Goal: Check status: Check status

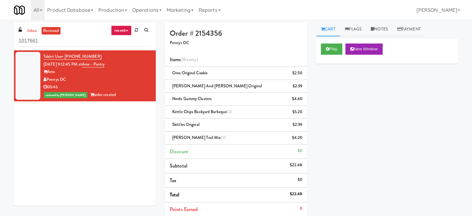
drag, startPoint x: 41, startPoint y: 56, endPoint x: 97, endPoint y: 57, distance: 55.9
click at [97, 57] on li "Tablet User · (561) 699-7875 [DATE] 9:12:45 PM at Ame - Pantry Ame Pennys DC 00…" at bounding box center [85, 75] width 142 height 51
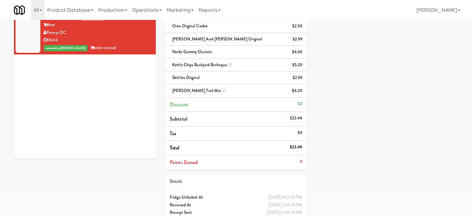
scroll to position [63, 0]
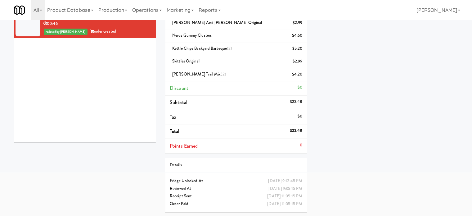
drag, startPoint x: 277, startPoint y: 180, endPoint x: 303, endPoint y: 182, distance: 25.9
click at [303, 182] on div "[DATE] 9:12:45 PM Fridge Unlocked At" at bounding box center [236, 181] width 142 height 8
drag, startPoint x: 259, startPoint y: 186, endPoint x: 264, endPoint y: 191, distance: 7.0
click at [264, 191] on div "[DATE] 9:35:15 PM Reviewed At" at bounding box center [236, 189] width 142 height 8
click at [287, 194] on div "[DATE] 11:05:15 PM" at bounding box center [284, 196] width 35 height 8
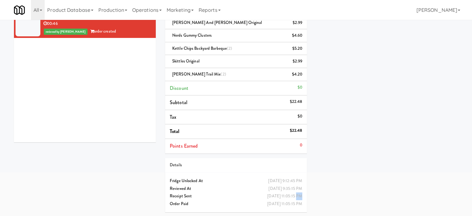
click at [287, 194] on div "[DATE] 11:05:15 PM" at bounding box center [284, 196] width 35 height 8
click at [286, 196] on div "[DATE] 11:05:15 PM" at bounding box center [284, 196] width 35 height 8
click at [287, 196] on div "[DATE] 11:05:15 PM" at bounding box center [284, 196] width 35 height 8
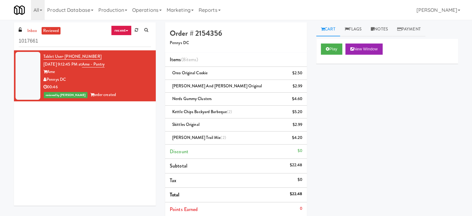
drag, startPoint x: 120, startPoint y: 133, endPoint x: 119, endPoint y: 100, distance: 32.3
click at [120, 132] on div "Tablet User · (561) 699-7875 [DATE] 9:12:45 PM at Ame - Pantry Ame Pennys DC 00…" at bounding box center [85, 127] width 142 height 155
drag, startPoint x: 120, startPoint y: 88, endPoint x: 133, endPoint y: 79, distance: 16.0
click at [120, 88] on div "00:46" at bounding box center [97, 87] width 108 height 8
click at [133, 79] on div "Pennys DC" at bounding box center [97, 80] width 108 height 8
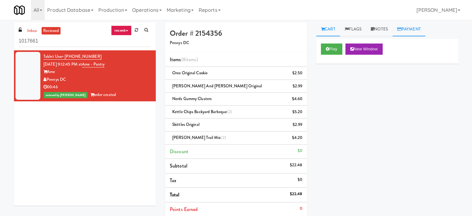
click at [418, 29] on link "Payment" at bounding box center [409, 29] width 33 height 14
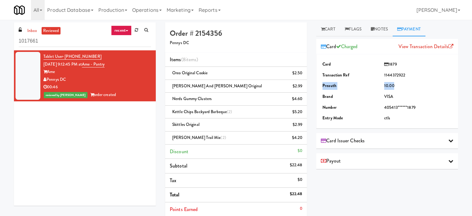
drag, startPoint x: 321, startPoint y: 85, endPoint x: 397, endPoint y: 83, distance: 75.4
click at [397, 86] on tr "Preauth 10.00" at bounding box center [387, 85] width 133 height 11
drag, startPoint x: 321, startPoint y: 85, endPoint x: 368, endPoint y: 88, distance: 47.6
click at [368, 88] on div "Card 1879 Transaction Ref 1144372922 Preauth 10.00 Brand VISA Number 405413****…" at bounding box center [387, 91] width 142 height 74
click at [403, 85] on td "10.00" at bounding box center [418, 85] width 71 height 11
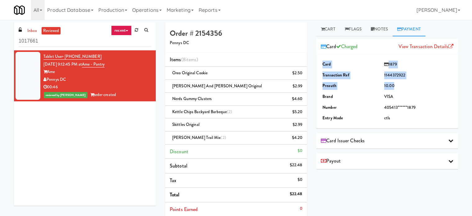
drag, startPoint x: 398, startPoint y: 84, endPoint x: 319, endPoint y: 85, distance: 79.5
click at [319, 85] on div "Card 1879 Transaction Ref 1144372922 Preauth 10.00 Brand VISA Number 405413****…" at bounding box center [387, 91] width 142 height 74
drag, startPoint x: 277, startPoint y: 167, endPoint x: 298, endPoint y: 134, distance: 38.9
click at [277, 167] on li "Subtotal $22.48" at bounding box center [236, 166] width 142 height 15
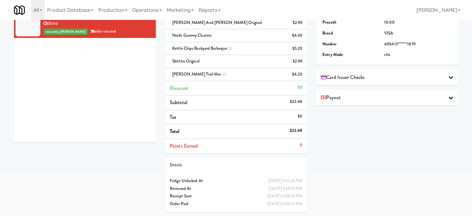
click at [285, 126] on li "Total $22.48" at bounding box center [236, 131] width 142 height 15
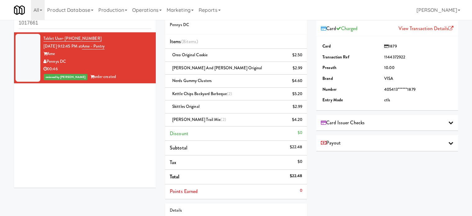
scroll to position [0, 0]
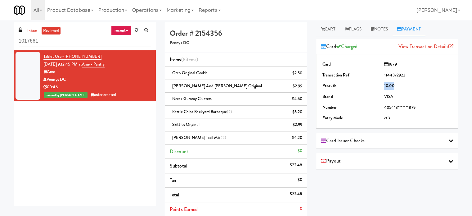
drag, startPoint x: 380, startPoint y: 83, endPoint x: 394, endPoint y: 79, distance: 14.3
click at [394, 85] on tr "Preauth 10.00" at bounding box center [387, 85] width 133 height 11
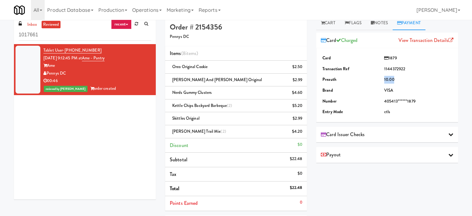
scroll to position [63, 0]
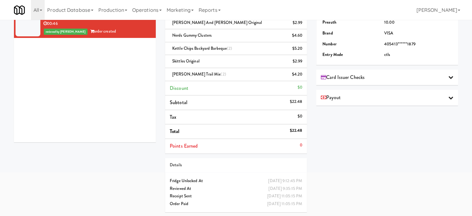
drag, startPoint x: 287, startPoint y: 129, endPoint x: 303, endPoint y: 129, distance: 16.1
click at [303, 129] on li "Total $22.48" at bounding box center [236, 131] width 142 height 15
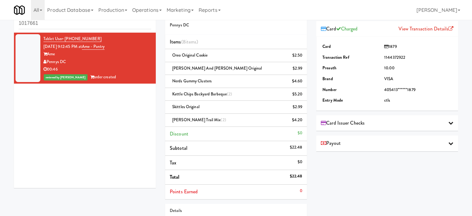
scroll to position [0, 0]
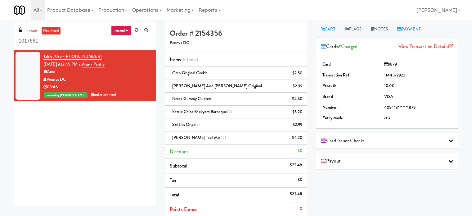
click at [339, 28] on link "Cart" at bounding box center [328, 29] width 24 height 14
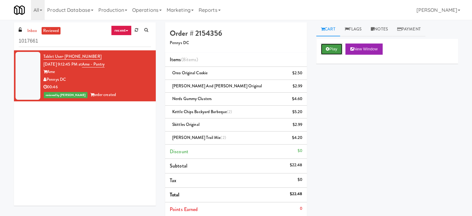
click at [336, 48] on button "Play" at bounding box center [331, 48] width 21 height 11
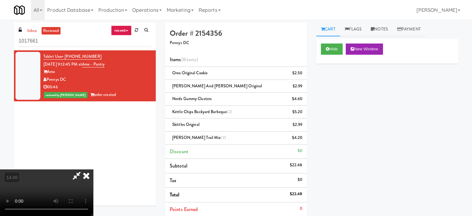
click at [93, 169] on video at bounding box center [46, 192] width 93 height 47
drag, startPoint x: 146, startPoint y: 115, endPoint x: 182, endPoint y: 84, distance: 47.8
click at [93, 169] on video at bounding box center [46, 192] width 93 height 47
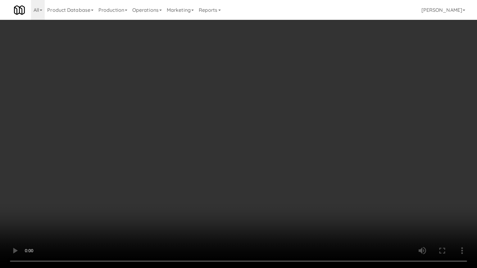
click at [219, 121] on video at bounding box center [238, 134] width 477 height 268
click at [137, 146] on video at bounding box center [238, 134] width 477 height 268
click at [189, 148] on video at bounding box center [238, 134] width 477 height 268
click at [202, 135] on video at bounding box center [238, 134] width 477 height 268
click at [215, 124] on video at bounding box center [238, 134] width 477 height 268
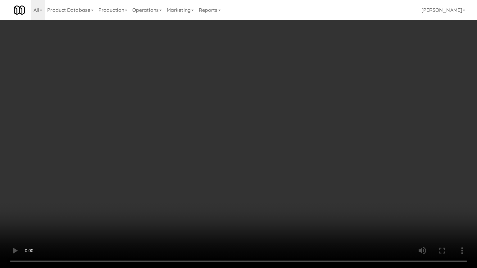
click at [217, 120] on video at bounding box center [238, 134] width 477 height 268
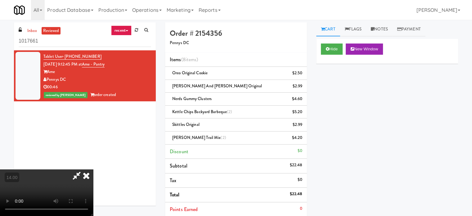
click at [93, 169] on icon at bounding box center [86, 175] width 14 height 12
